Goal: Task Accomplishment & Management: Complete application form

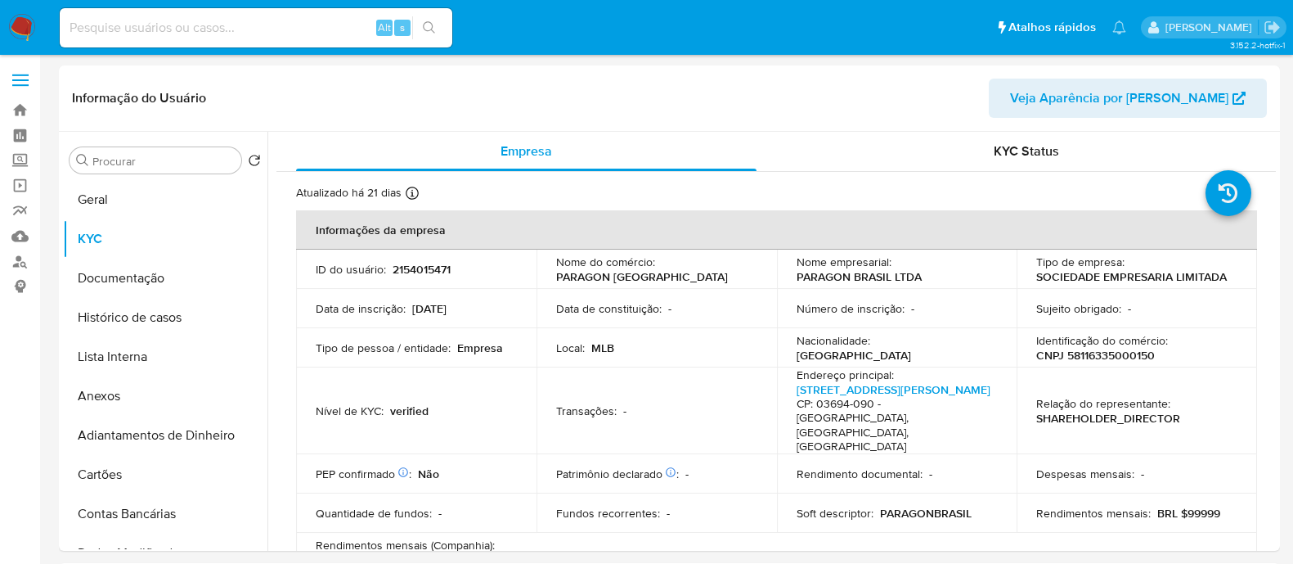
select select "10"
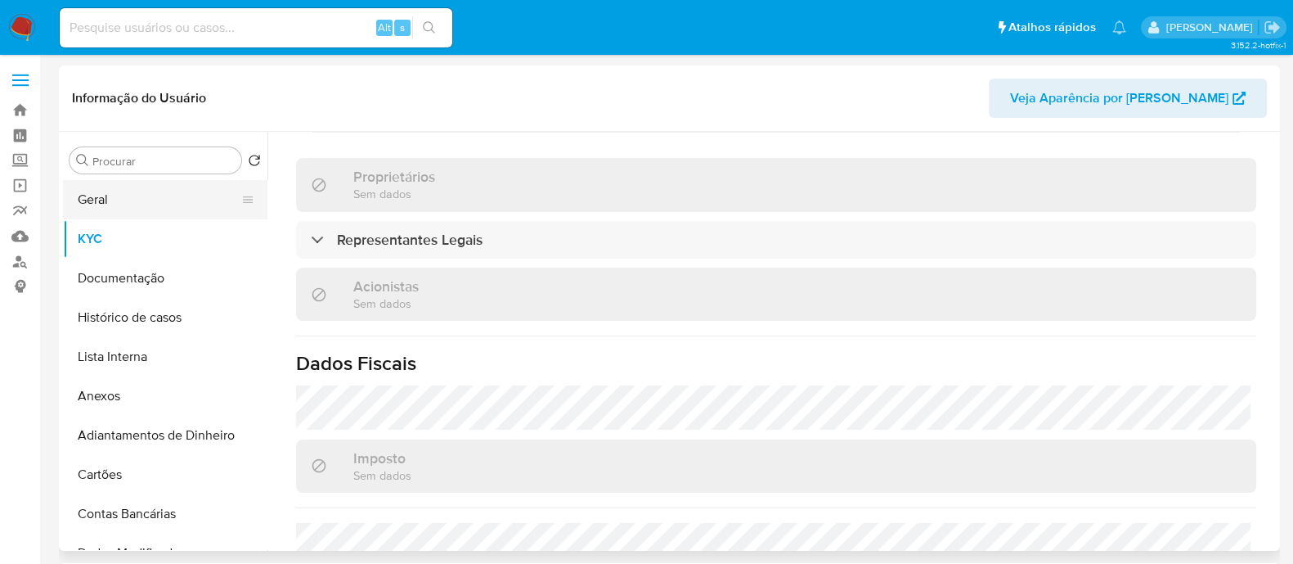
click at [123, 201] on button "Geral" at bounding box center [158, 199] width 191 height 39
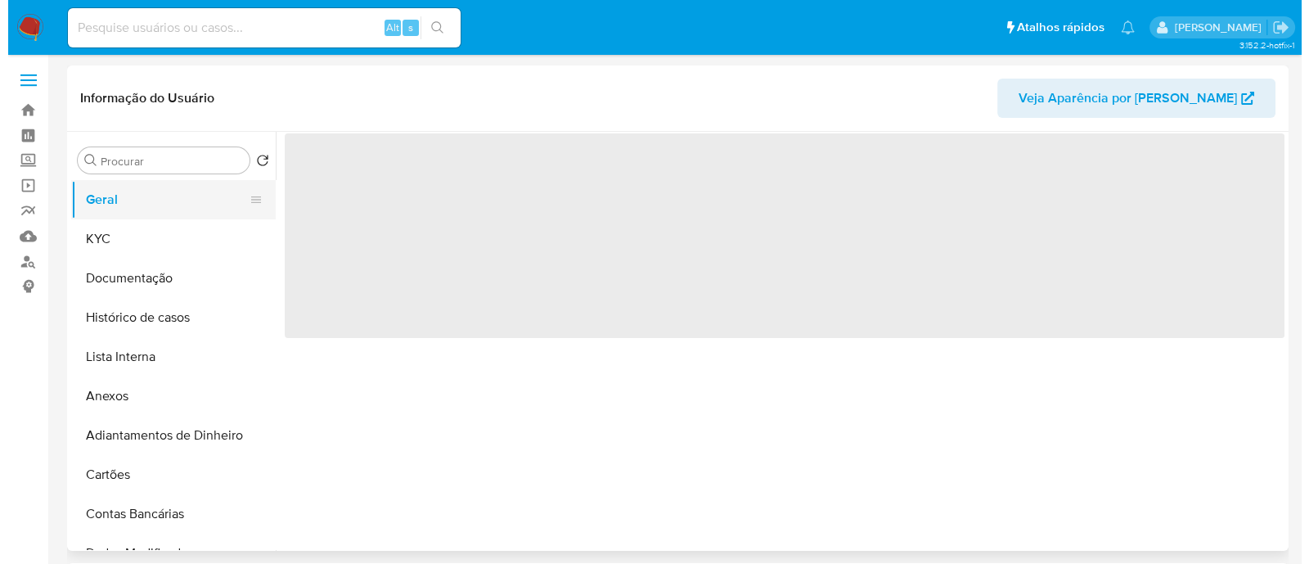
scroll to position [0, 0]
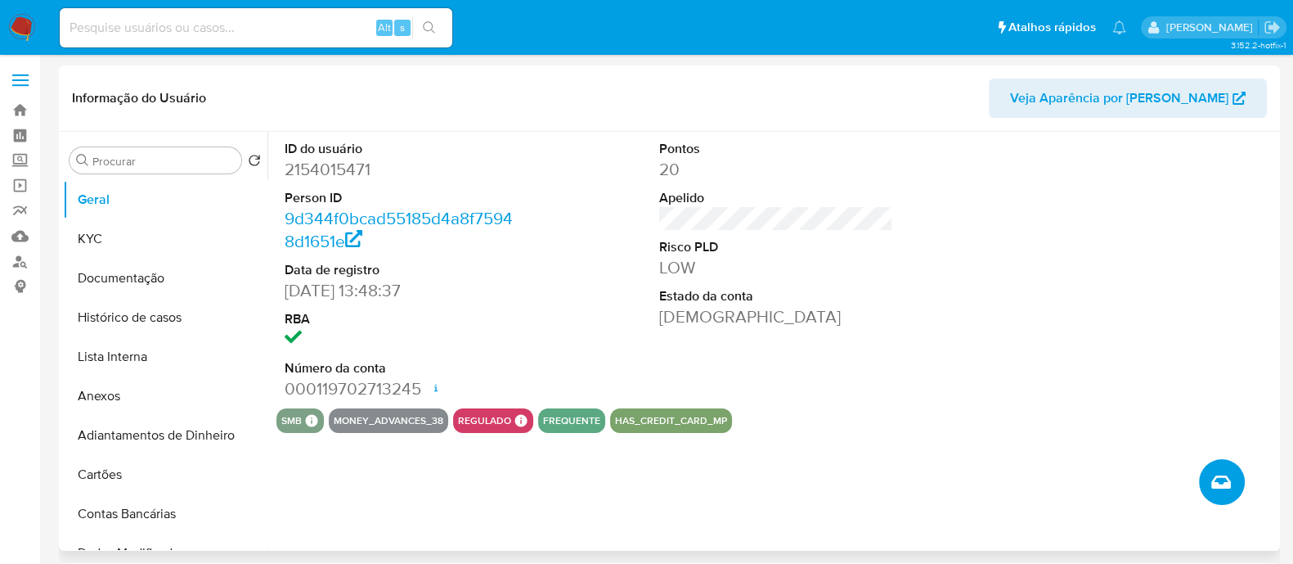
click at [1223, 480] on icon "Criar caso manual" at bounding box center [1221, 482] width 20 height 20
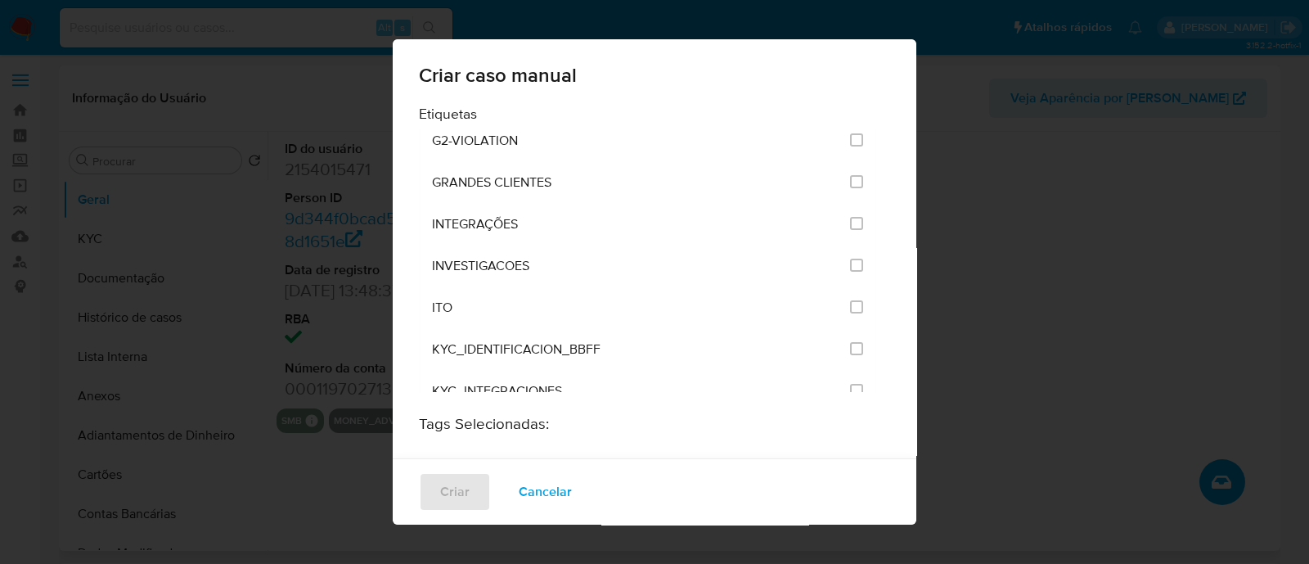
scroll to position [1328, 0]
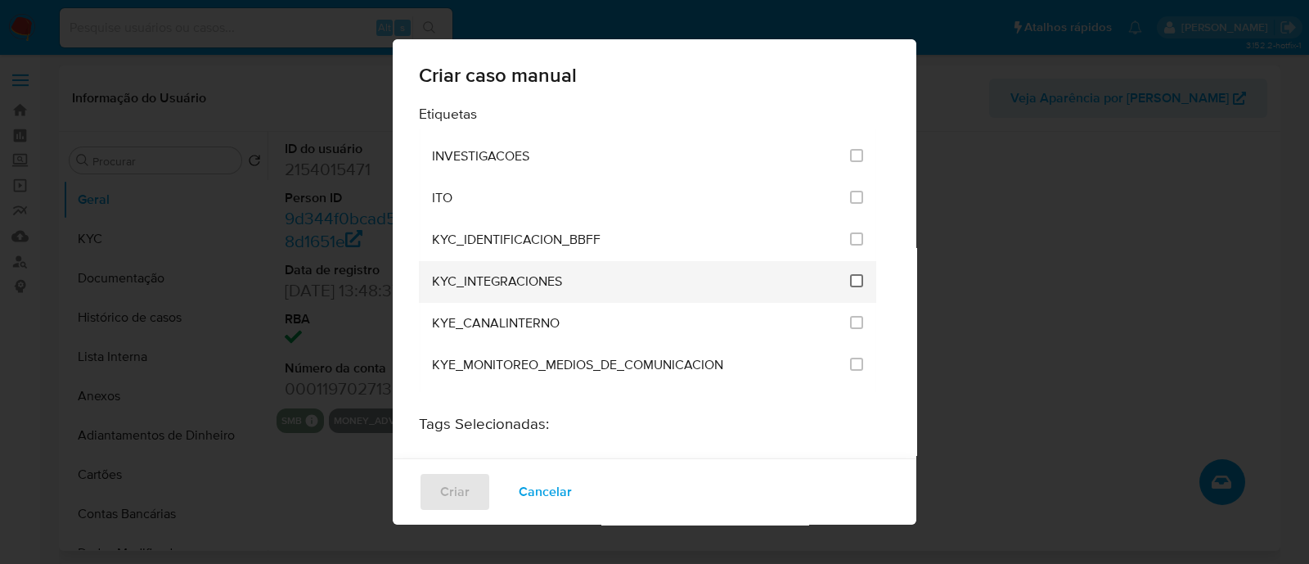
click at [850, 274] on input "2093" at bounding box center [856, 280] width 13 height 13
checkbox input "true"
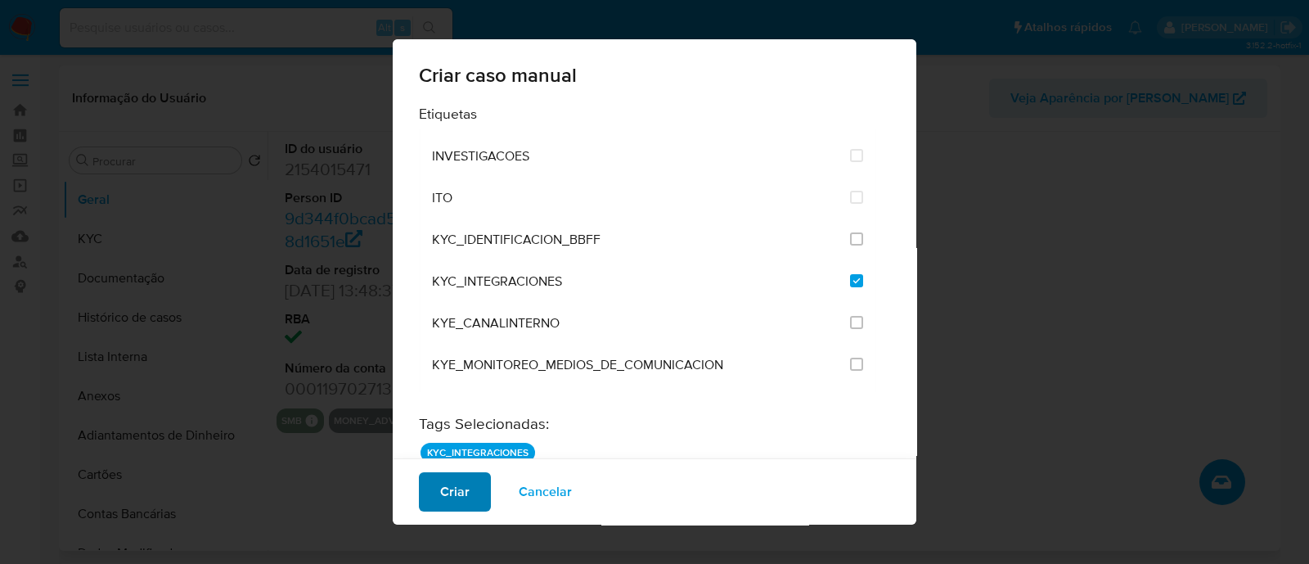
click at [436, 496] on button "Criar" at bounding box center [455, 491] width 72 height 39
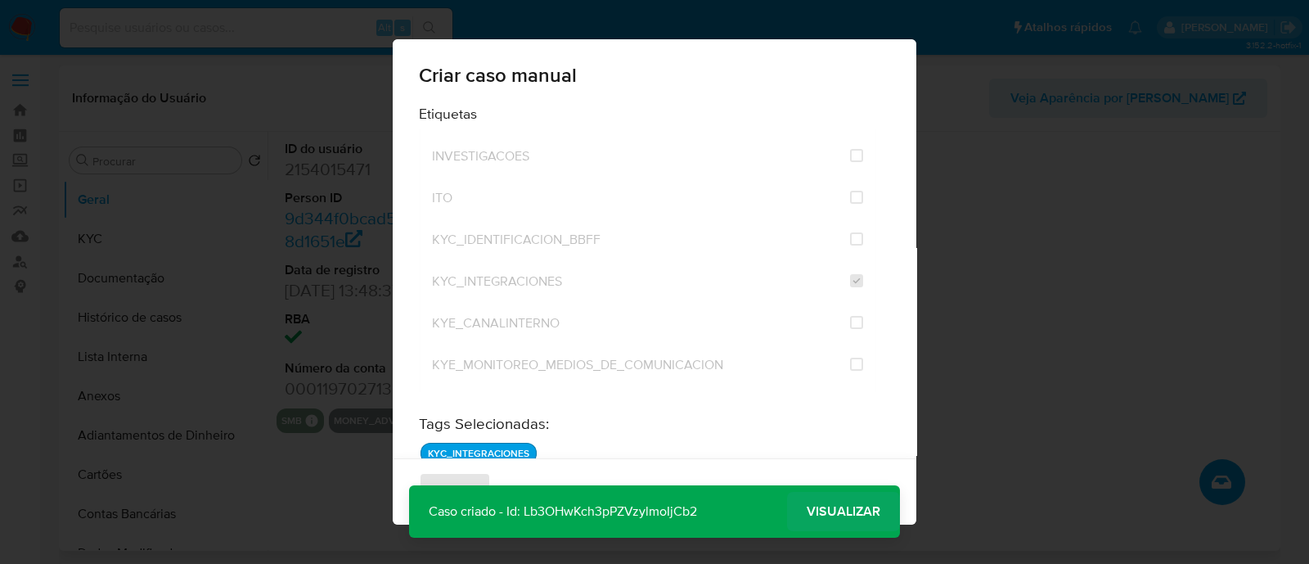
click at [818, 511] on span "Visualizar" at bounding box center [843, 511] width 74 height 0
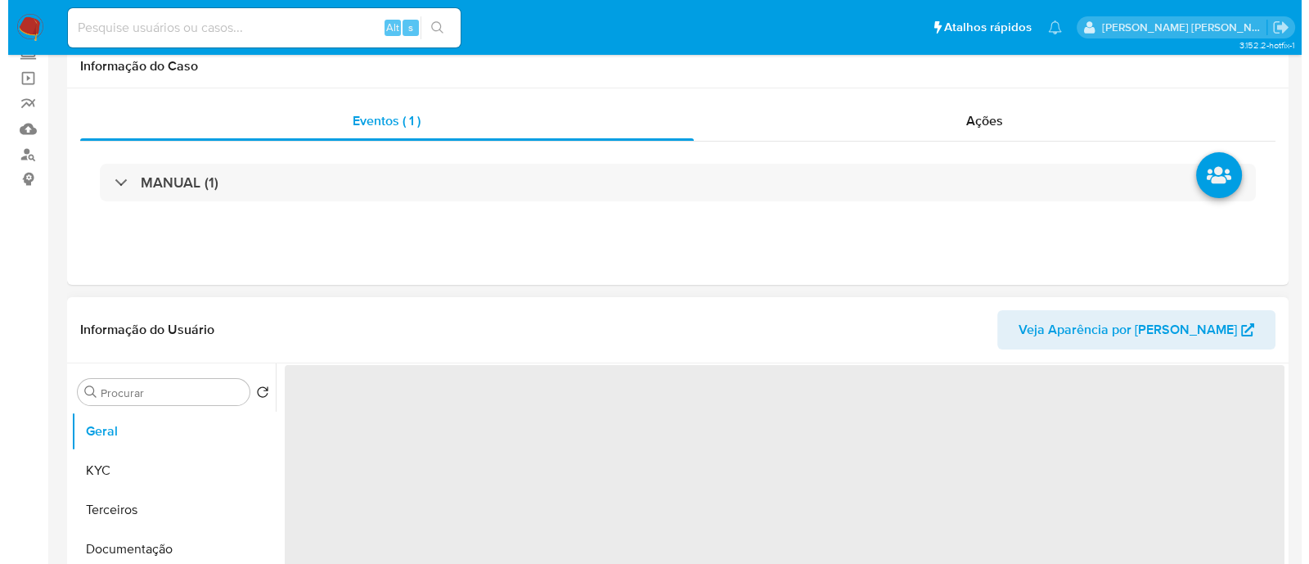
scroll to position [307, 0]
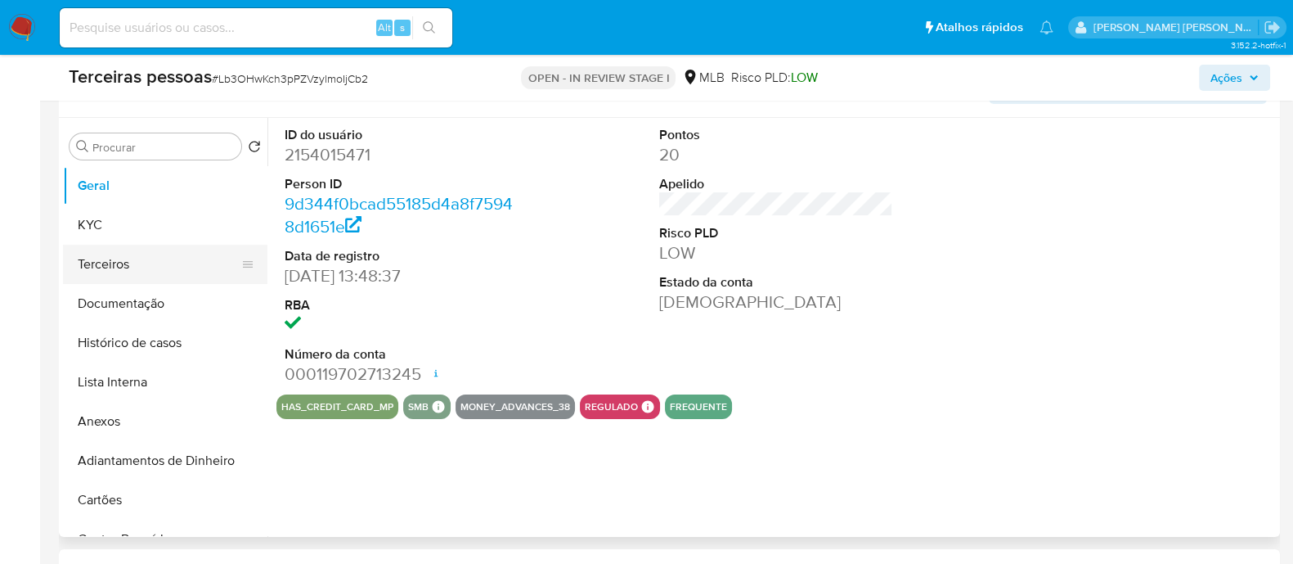
select select "10"
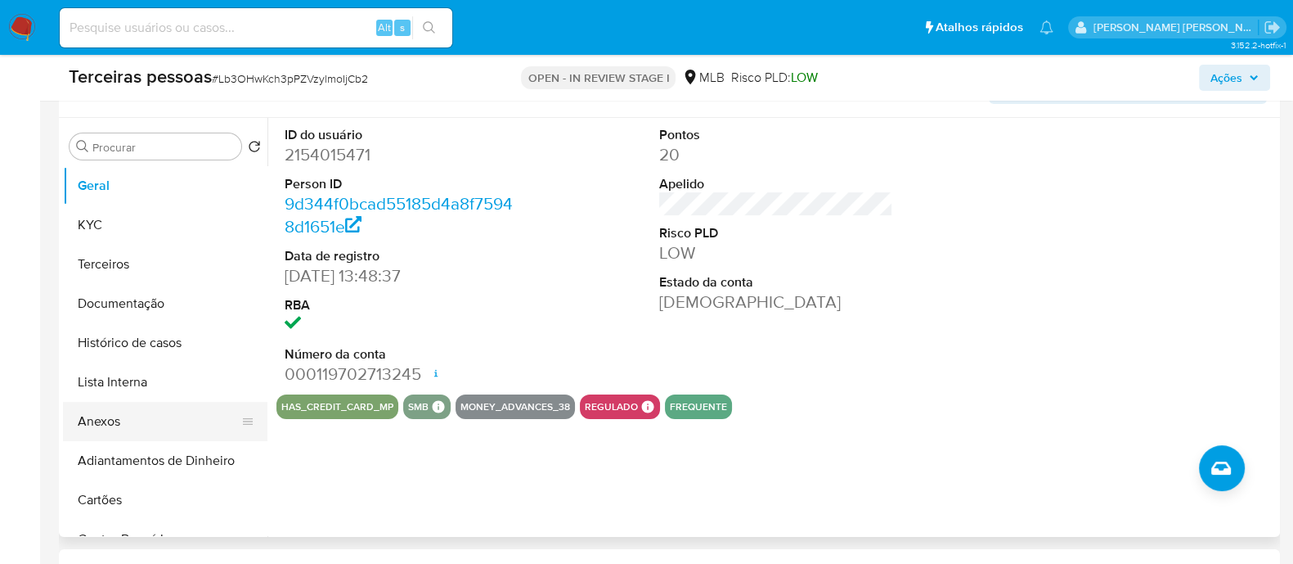
click at [159, 421] on button "Anexos" at bounding box center [158, 421] width 191 height 39
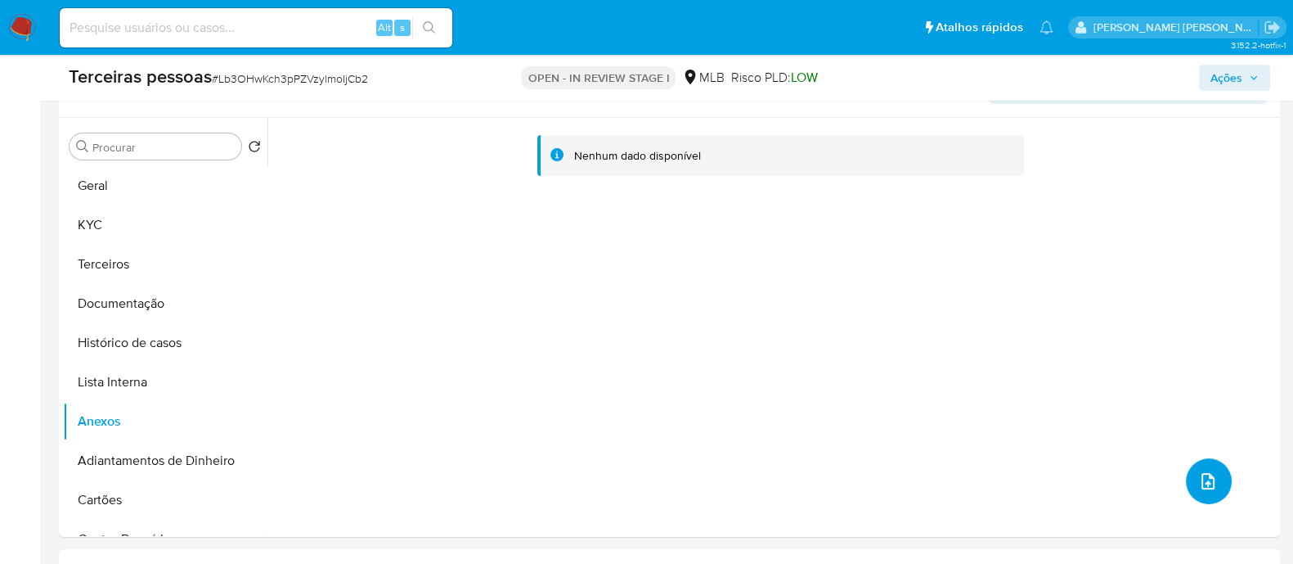
click at [1212, 474] on button "upload-file" at bounding box center [1209, 481] width 46 height 46
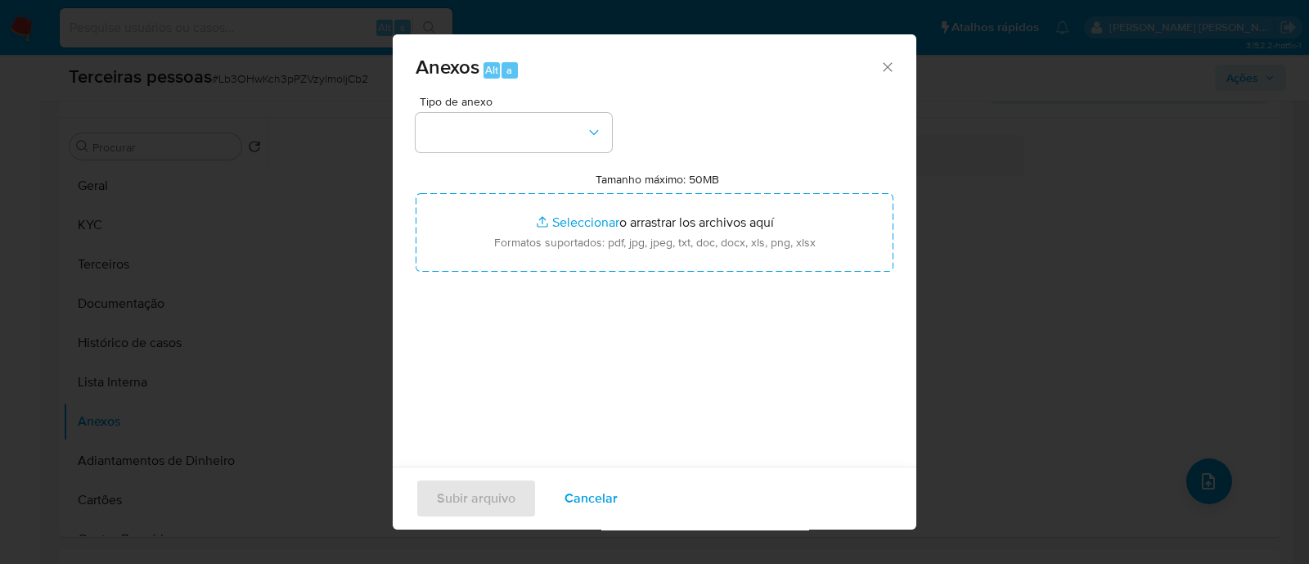
click at [435, 107] on span "Tipo de anexo" at bounding box center [518, 101] width 196 height 11
click at [454, 128] on button "button" at bounding box center [513, 132] width 196 height 39
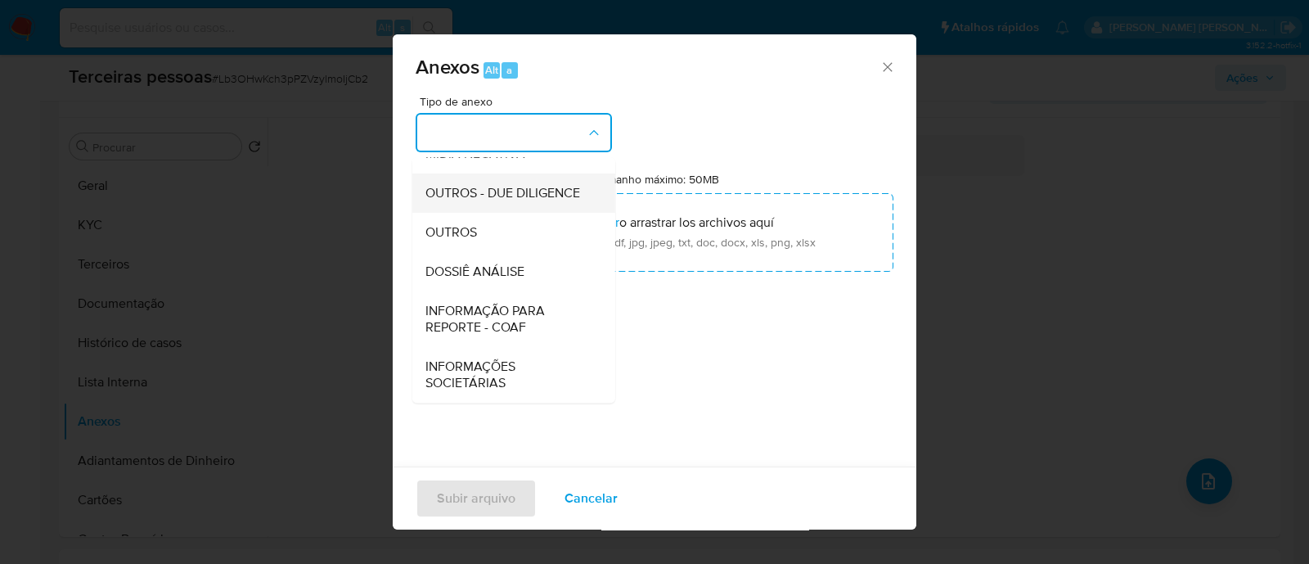
scroll to position [252, 0]
click at [486, 173] on div "OUTROS - DUE DILIGENCE" at bounding box center [508, 192] width 167 height 39
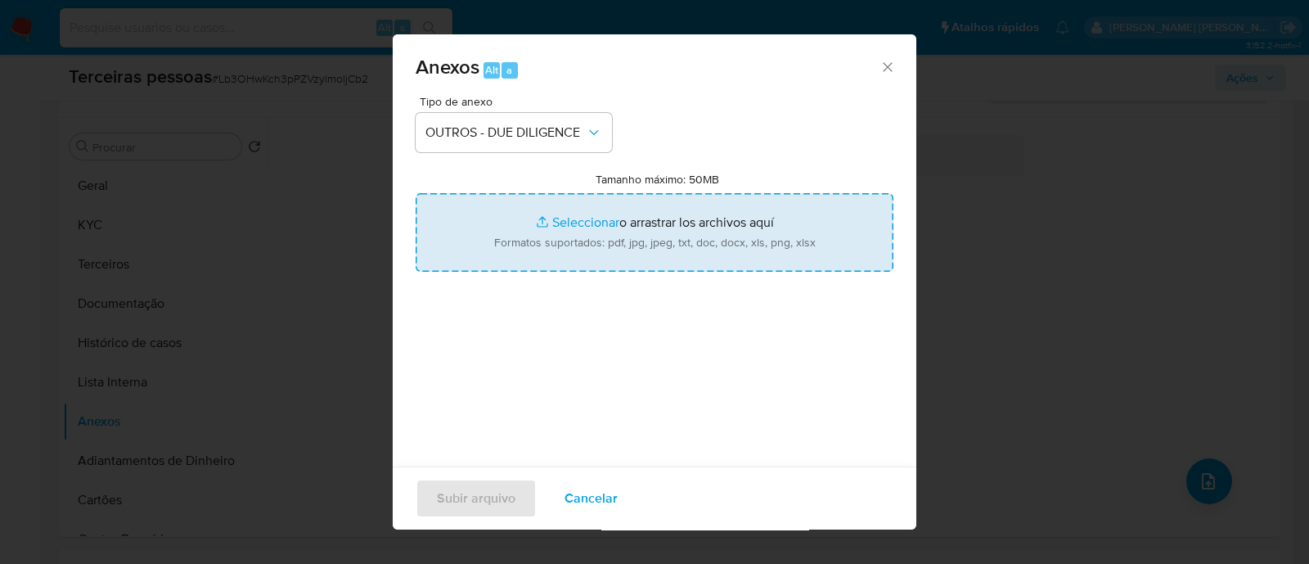
click at [585, 214] on input "Tamanho máximo: 50MB Seleccionar archivos" at bounding box center [654, 232] width 478 height 79
click at [493, 203] on input "Tamanho máximo: 50MB Seleccionar archivos" at bounding box center [654, 232] width 478 height 79
click at [653, 236] on input "Tamanho máximo: 50MB Seleccionar archivos" at bounding box center [654, 232] width 478 height 79
type input "C:\fakepath\Matriz [PERSON_NAME] -PARAGON BRASIL LTDA.pdf"
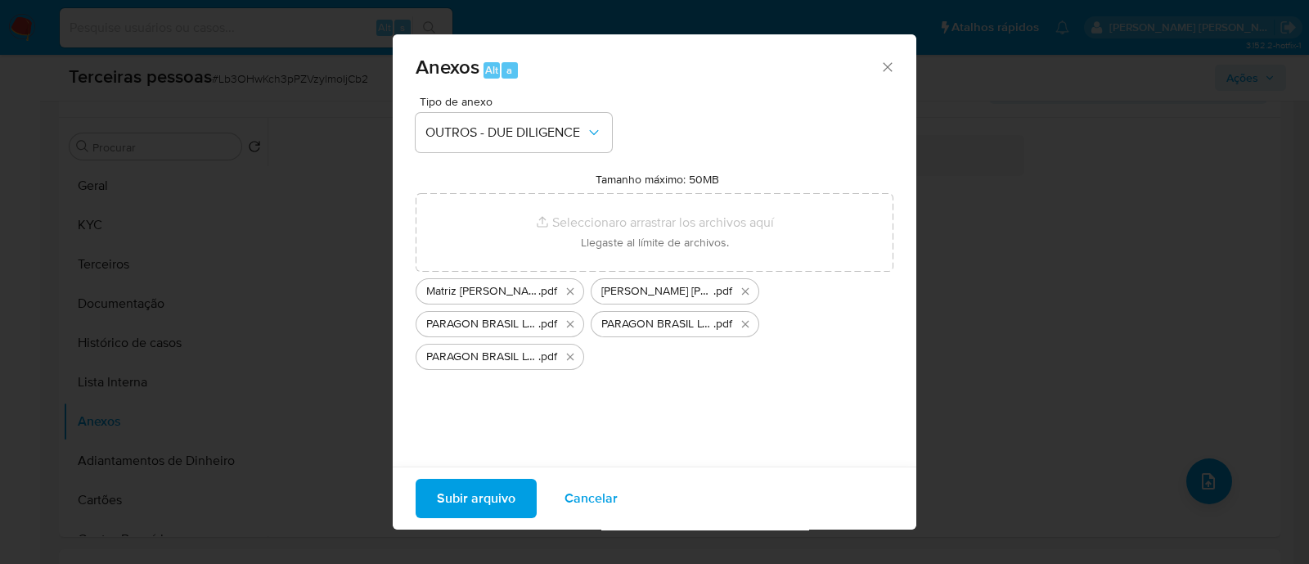
click at [457, 501] on span "Subir arquivo" at bounding box center [476, 498] width 79 height 36
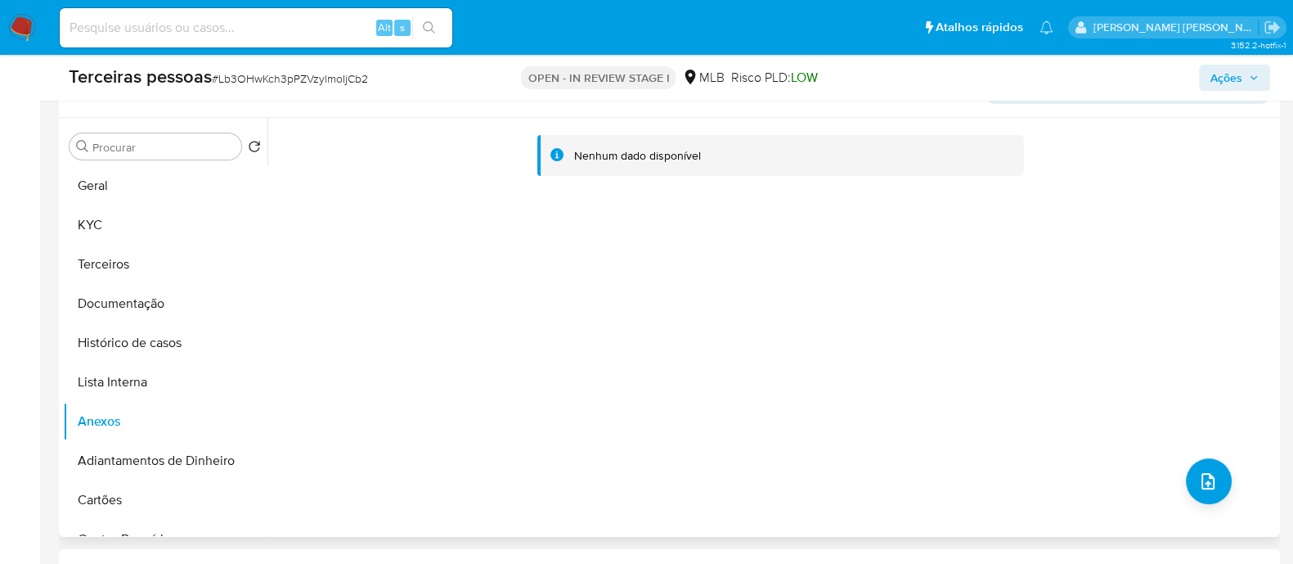
click at [1178, 482] on div "Nenhum dado disponível" at bounding box center [771, 327] width 1008 height 419
click at [1201, 478] on icon "upload-file" at bounding box center [1207, 481] width 13 height 16
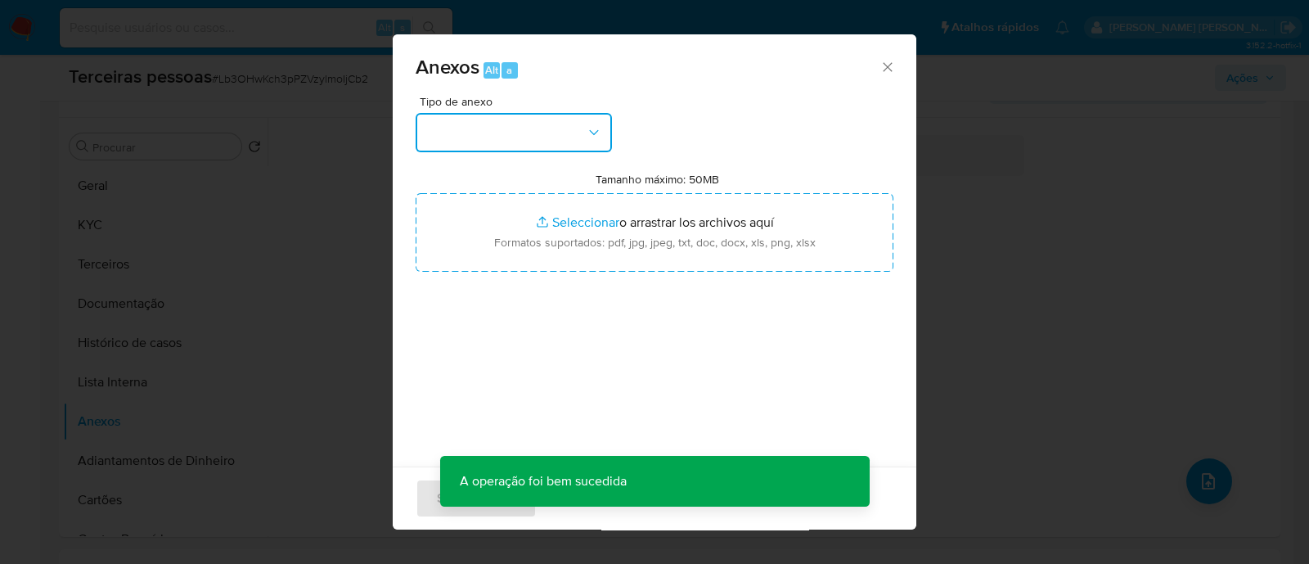
click at [478, 125] on button "button" at bounding box center [513, 132] width 196 height 39
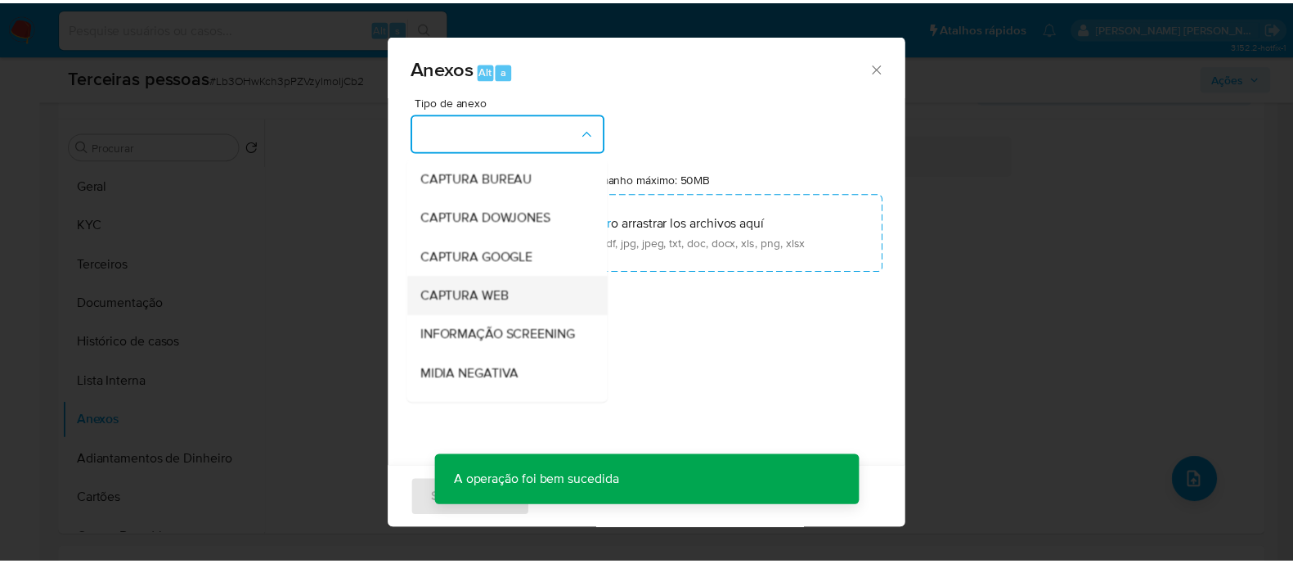
scroll to position [204, 0]
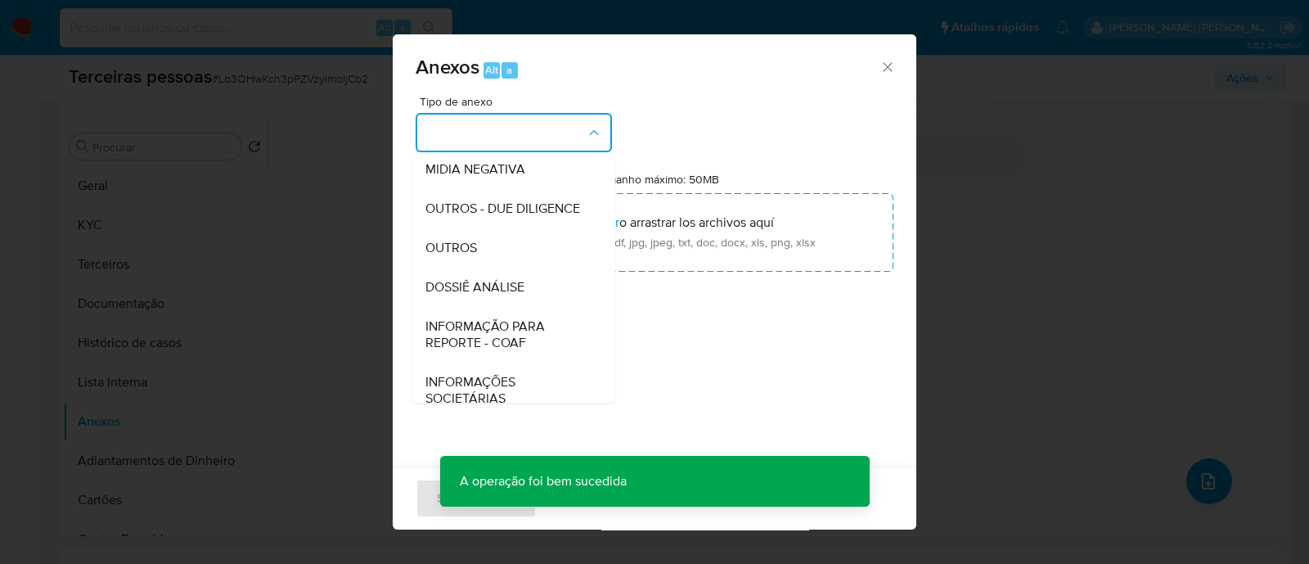
click at [1089, 299] on div "Anexos Alt a Tipo de anexo CAPTURA BUREAU CAPTURA DOWJONES CAPTURA GOOGLE CAPTU…" at bounding box center [654, 282] width 1309 height 564
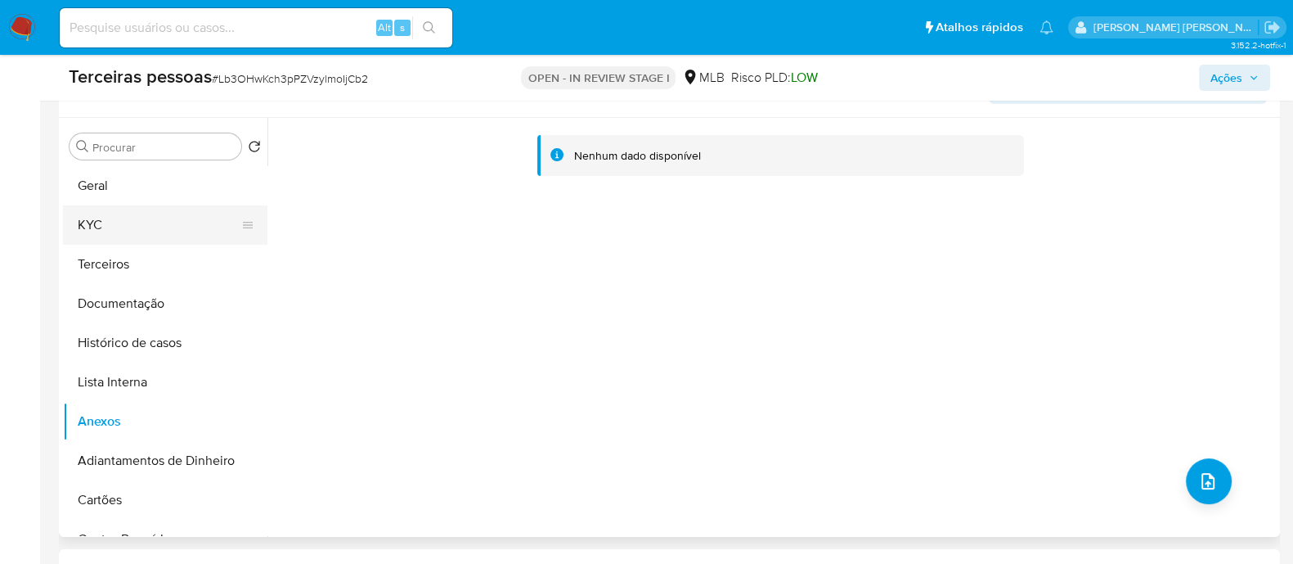
click at [135, 240] on button "KYC" at bounding box center [158, 224] width 191 height 39
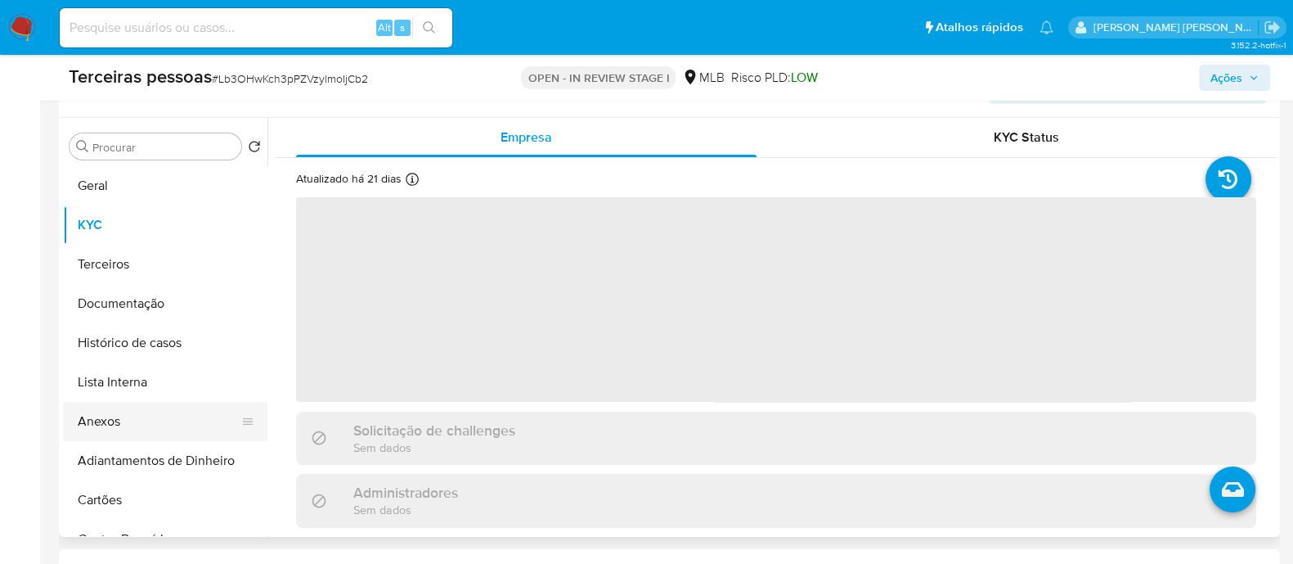
click at [150, 411] on button "Anexos" at bounding box center [158, 421] width 191 height 39
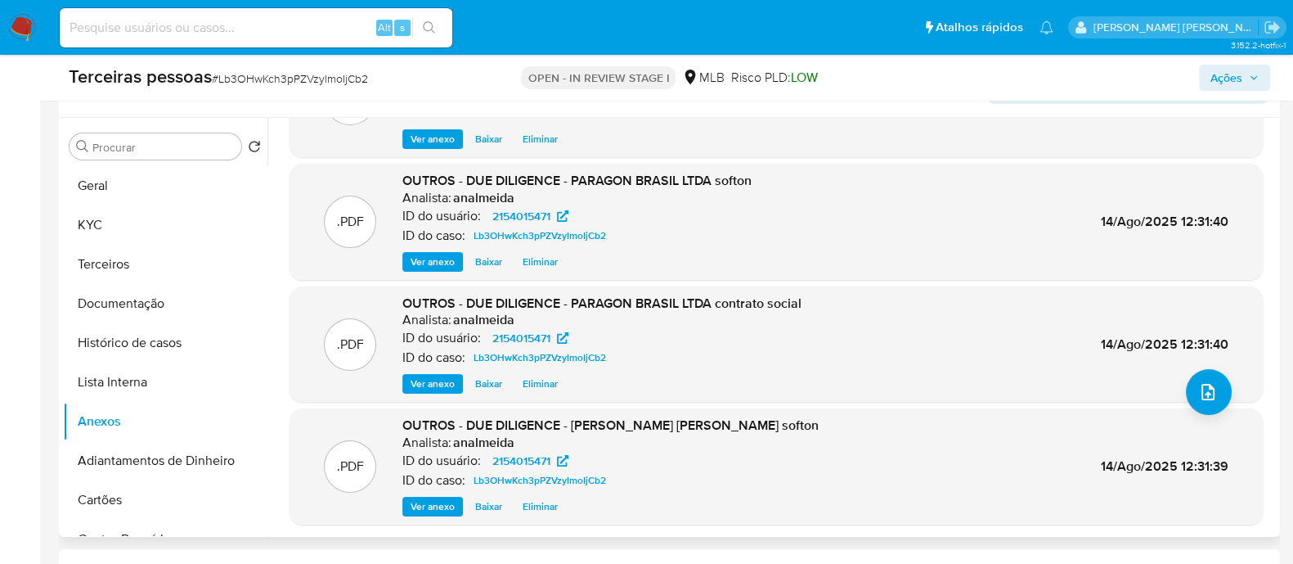
scroll to position [137, 0]
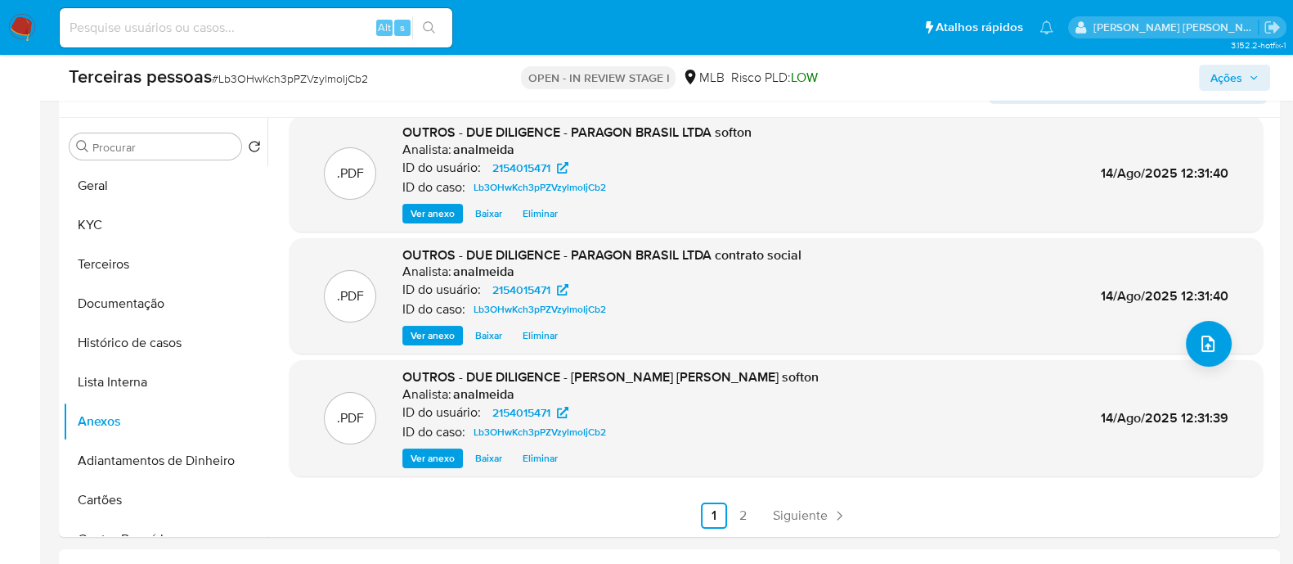
click at [1226, 91] on div "Terceiras pessoas # Lb3OHwKch3pPZVzylmoIjCb2 OPEN - IN REVIEW STAGE I MLB Risco…" at bounding box center [669, 78] width 1221 height 46
click at [1241, 83] on span "Ações" at bounding box center [1226, 78] width 32 height 26
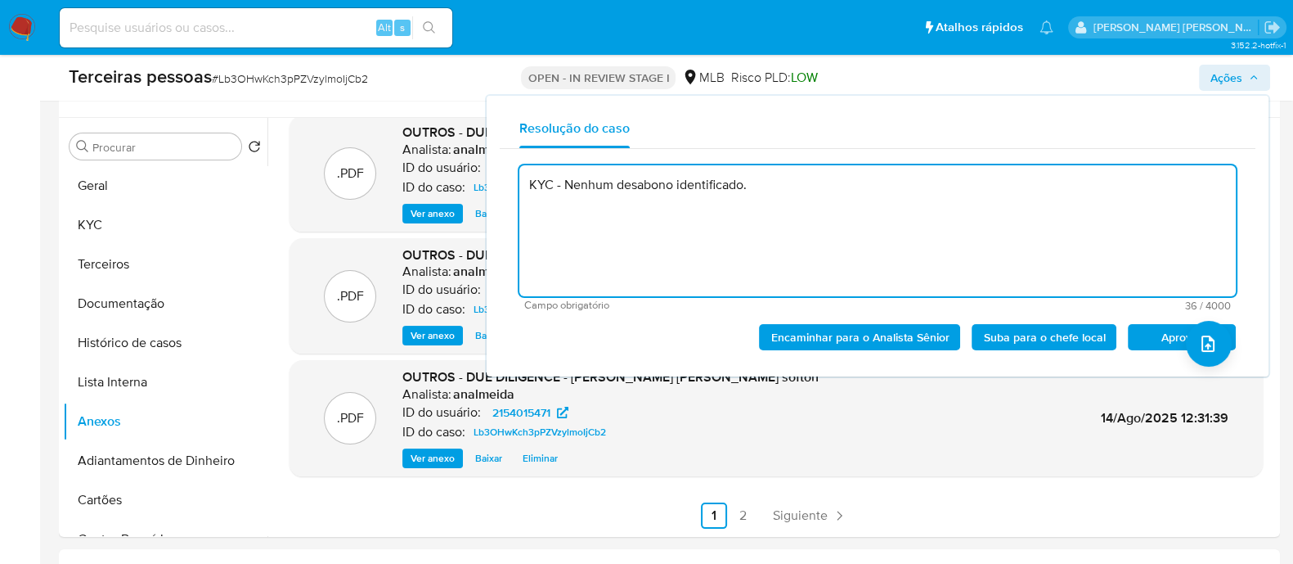
click at [1165, 336] on span "Aprovar" at bounding box center [1181, 337] width 85 height 23
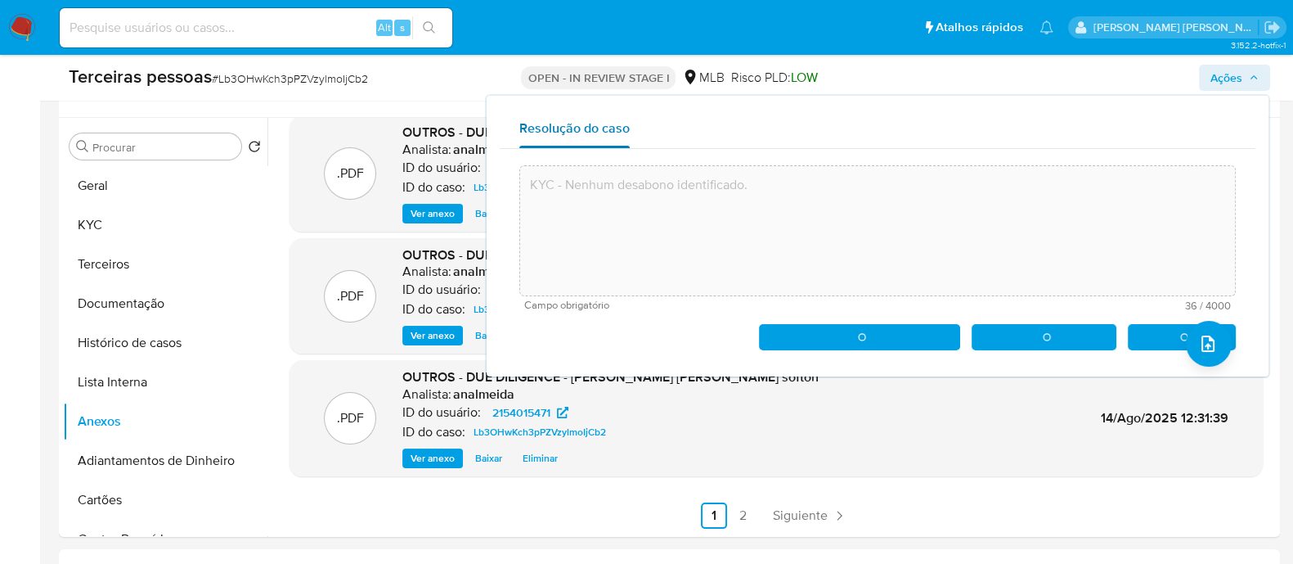
type textarea "KYC - Nenhum desabono identificado."
